Goal: Information Seeking & Learning: Learn about a topic

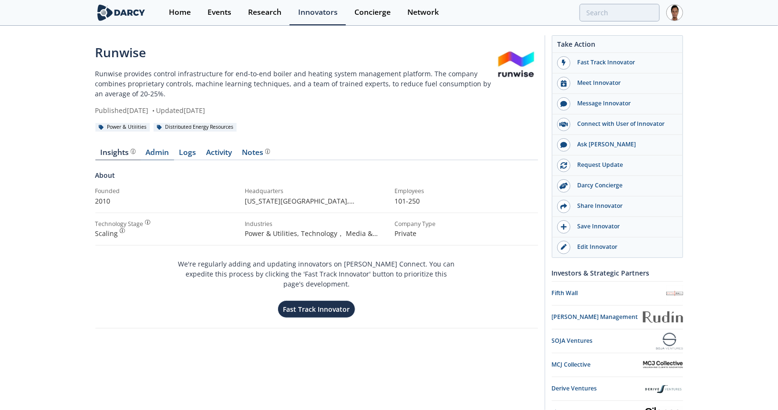
click at [165, 155] on link "Admin" at bounding box center [157, 154] width 33 height 11
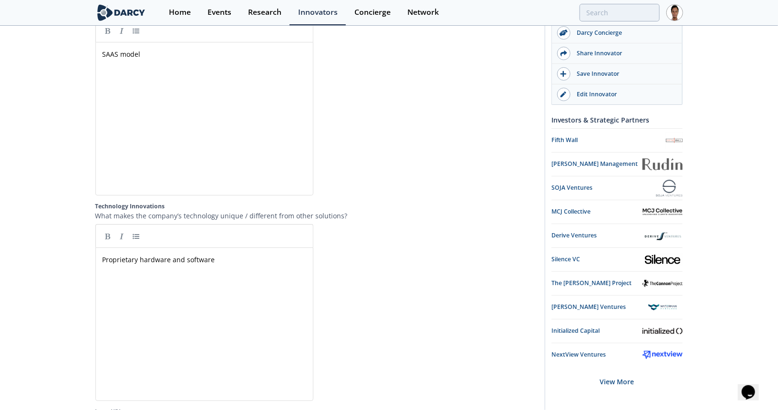
scroll to position [1670, 0]
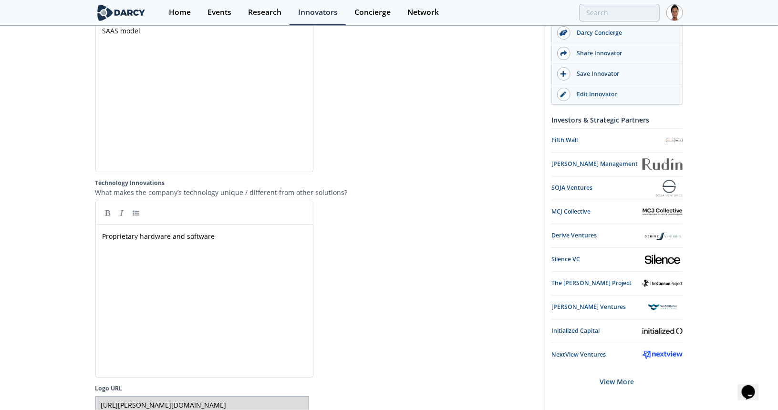
drag, startPoint x: 101, startPoint y: 160, endPoint x: 167, endPoint y: 155, distance: 66.1
click at [167, 155] on section "Product Description Product Overview Please provide a description of your compa…" at bounding box center [316, 17] width 443 height 952
type textarea "P"
drag, startPoint x: 174, startPoint y: 209, endPoint x: 200, endPoint y: 209, distance: 26.7
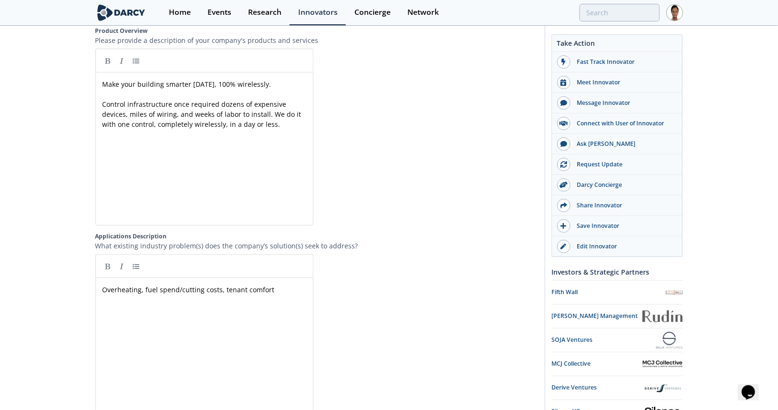
scroll to position [1165, 0]
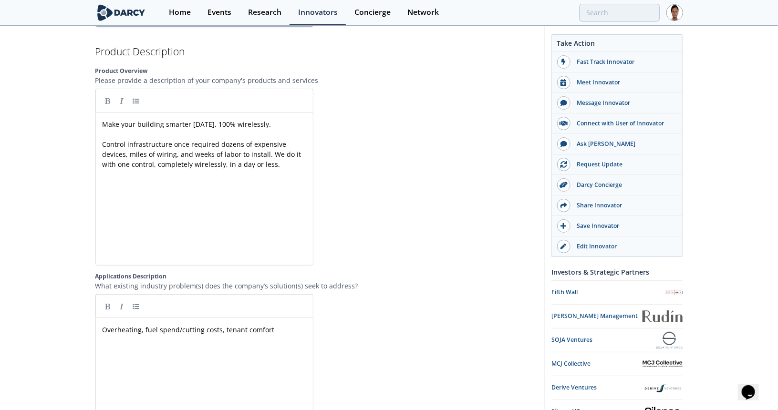
drag, startPoint x: 776, startPoint y: 174, endPoint x: 779, endPoint y: 204, distance: 30.7
drag, startPoint x: 778, startPoint y: 184, endPoint x: 783, endPoint y: 200, distance: 16.9
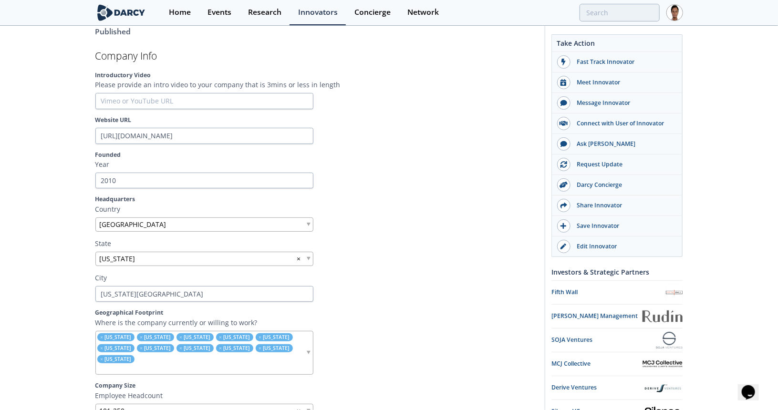
scroll to position [163, 0]
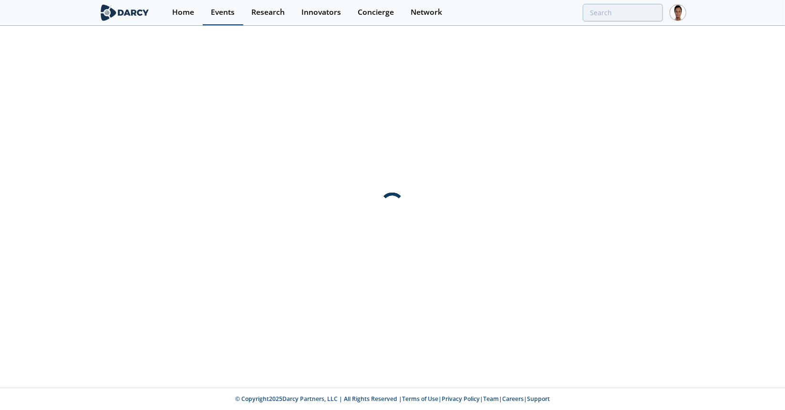
click at [210, 15] on link "Events" at bounding box center [223, 12] width 41 height 25
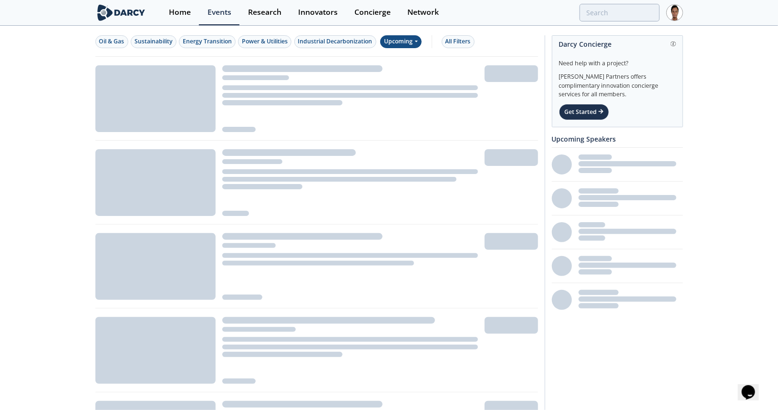
click at [397, 39] on div "Upcoming" at bounding box center [401, 41] width 42 height 13
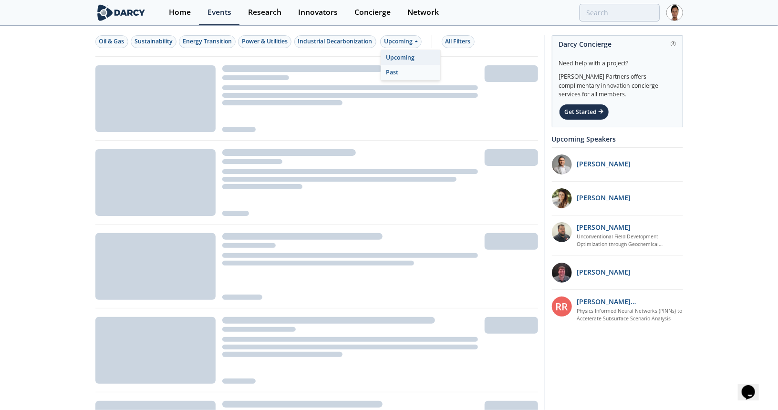
click at [403, 73] on div "Past" at bounding box center [410, 72] width 59 height 15
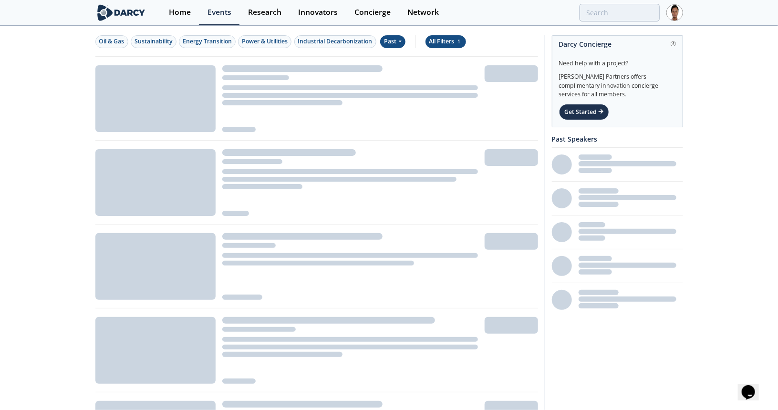
click at [430, 42] on div "All Filters 1" at bounding box center [445, 41] width 33 height 9
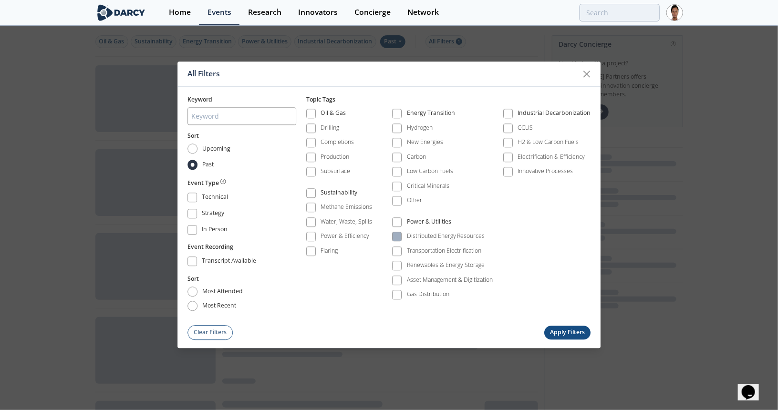
click at [417, 234] on div "Distributed Energy Resources" at bounding box center [446, 236] width 78 height 9
click at [211, 229] on div "In Person" at bounding box center [215, 230] width 27 height 11
click at [564, 326] on button "Apply Filters" at bounding box center [567, 333] width 47 height 14
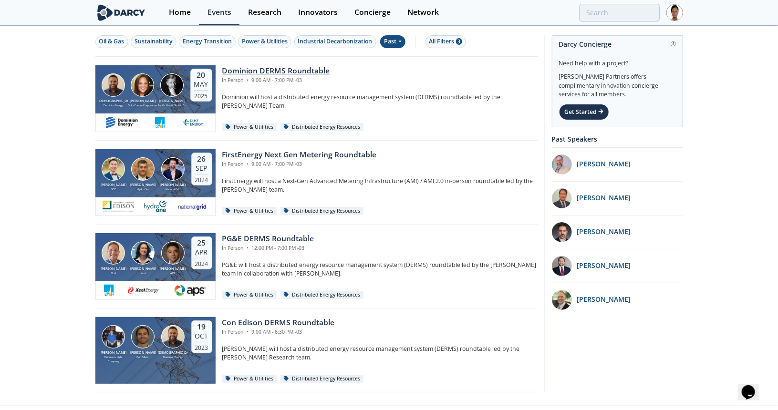
click at [251, 73] on div "Dominion DERMS Roundtable" at bounding box center [276, 70] width 108 height 11
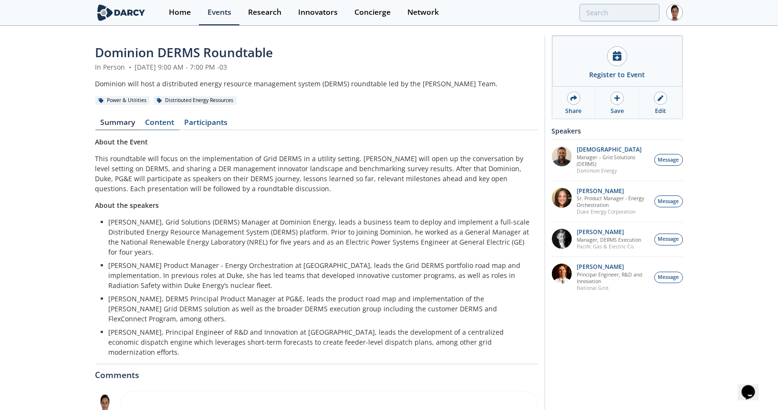
click at [167, 125] on link "Content" at bounding box center [159, 124] width 39 height 11
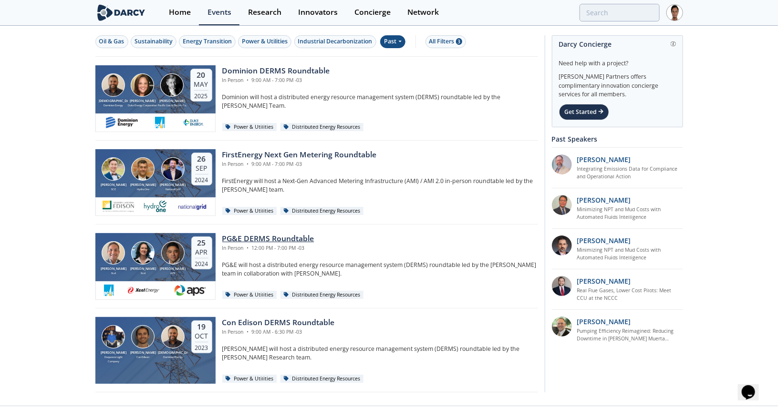
click at [260, 239] on div "PG&E DERMS Roundtable" at bounding box center [268, 238] width 92 height 11
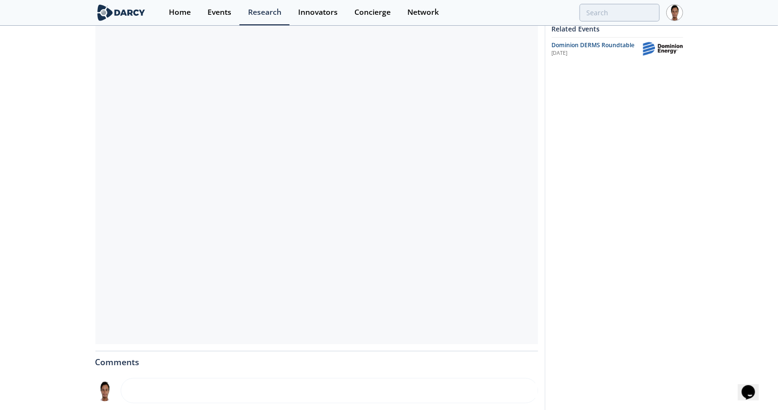
scroll to position [143, 0]
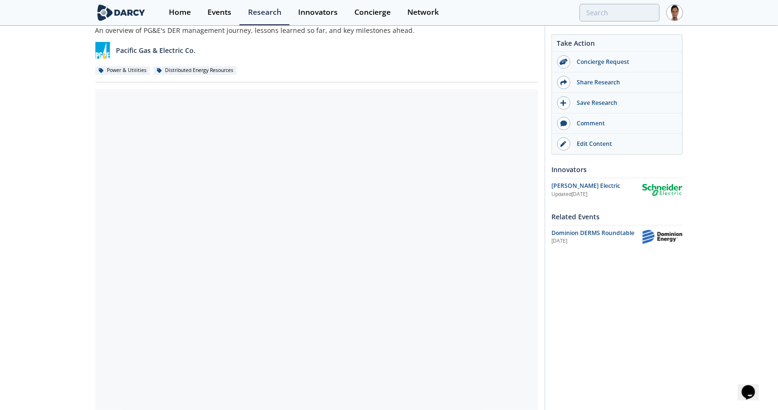
scroll to position [95, 0]
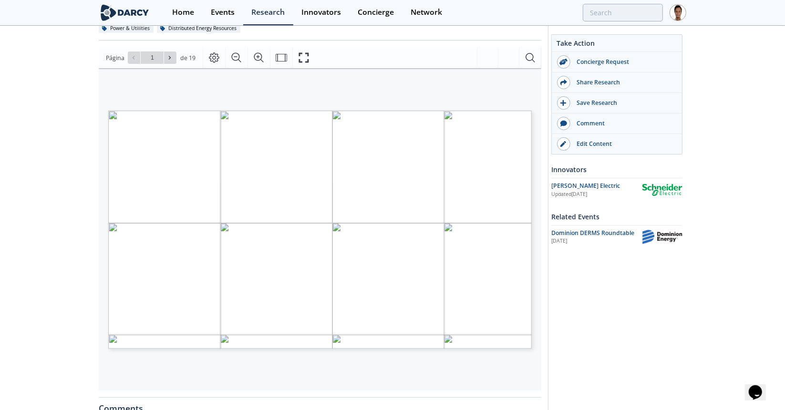
type input "2"
type input "3"
type input "4"
type input "5"
type input "6"
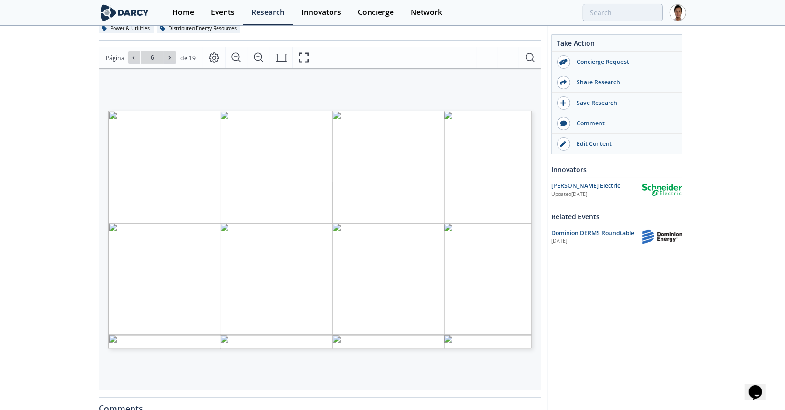
type input "7"
type input "8"
type input "9"
type input "1"
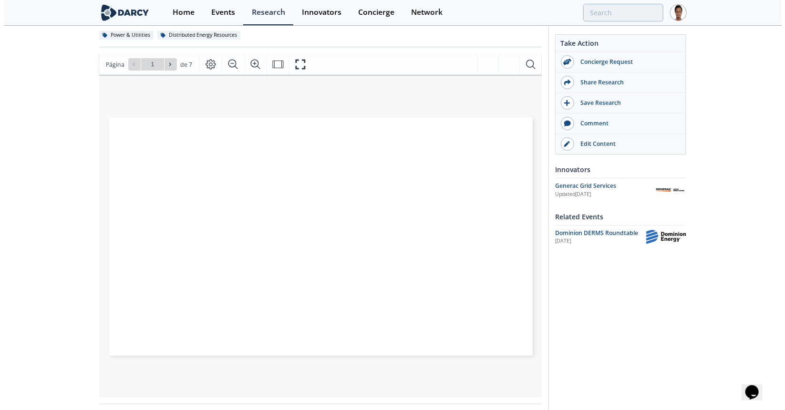
scroll to position [95, 0]
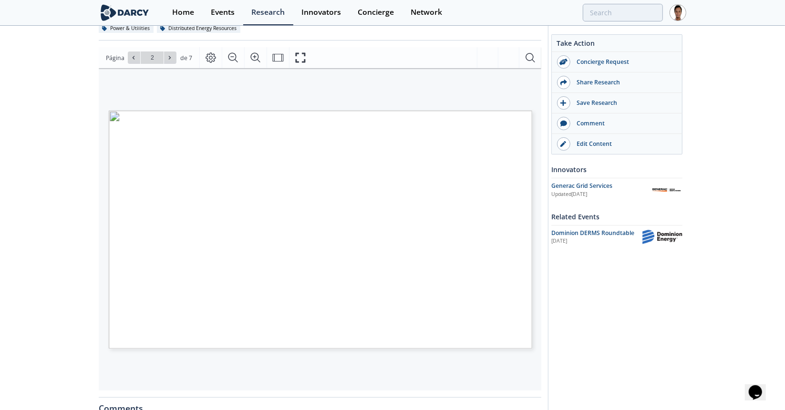
type input "3"
type input "1"
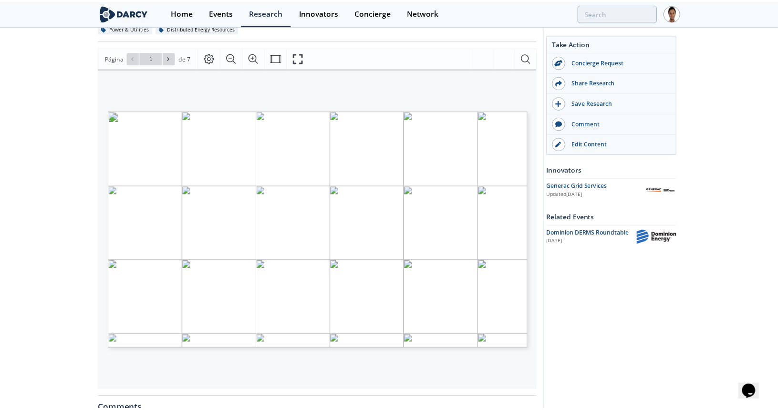
scroll to position [0, 0]
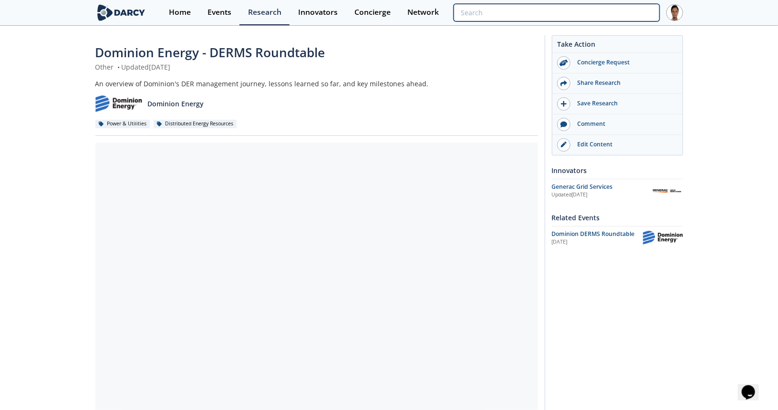
click at [608, 16] on input "search" at bounding box center [557, 13] width 206 height 18
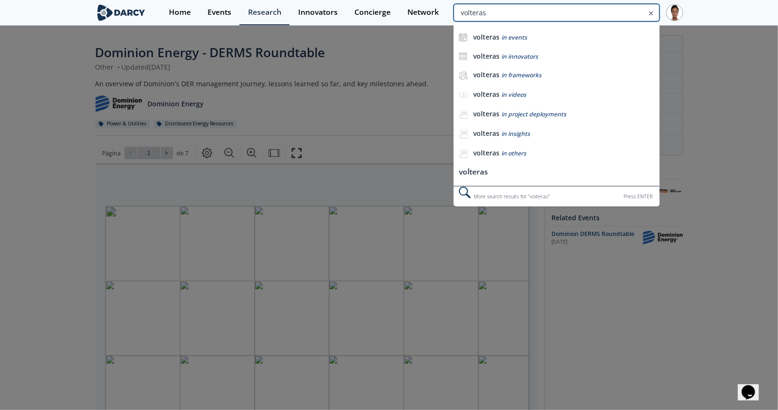
type input "volteras"
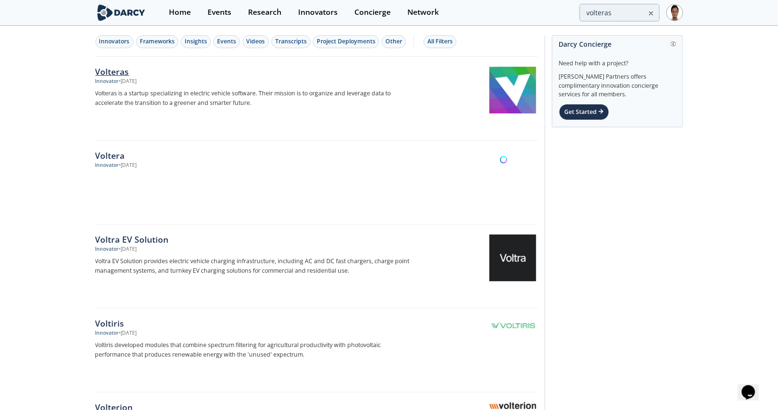
click at [115, 74] on div "Volteras" at bounding box center [253, 71] width 316 height 12
